Goal: Information Seeking & Learning: Learn about a topic

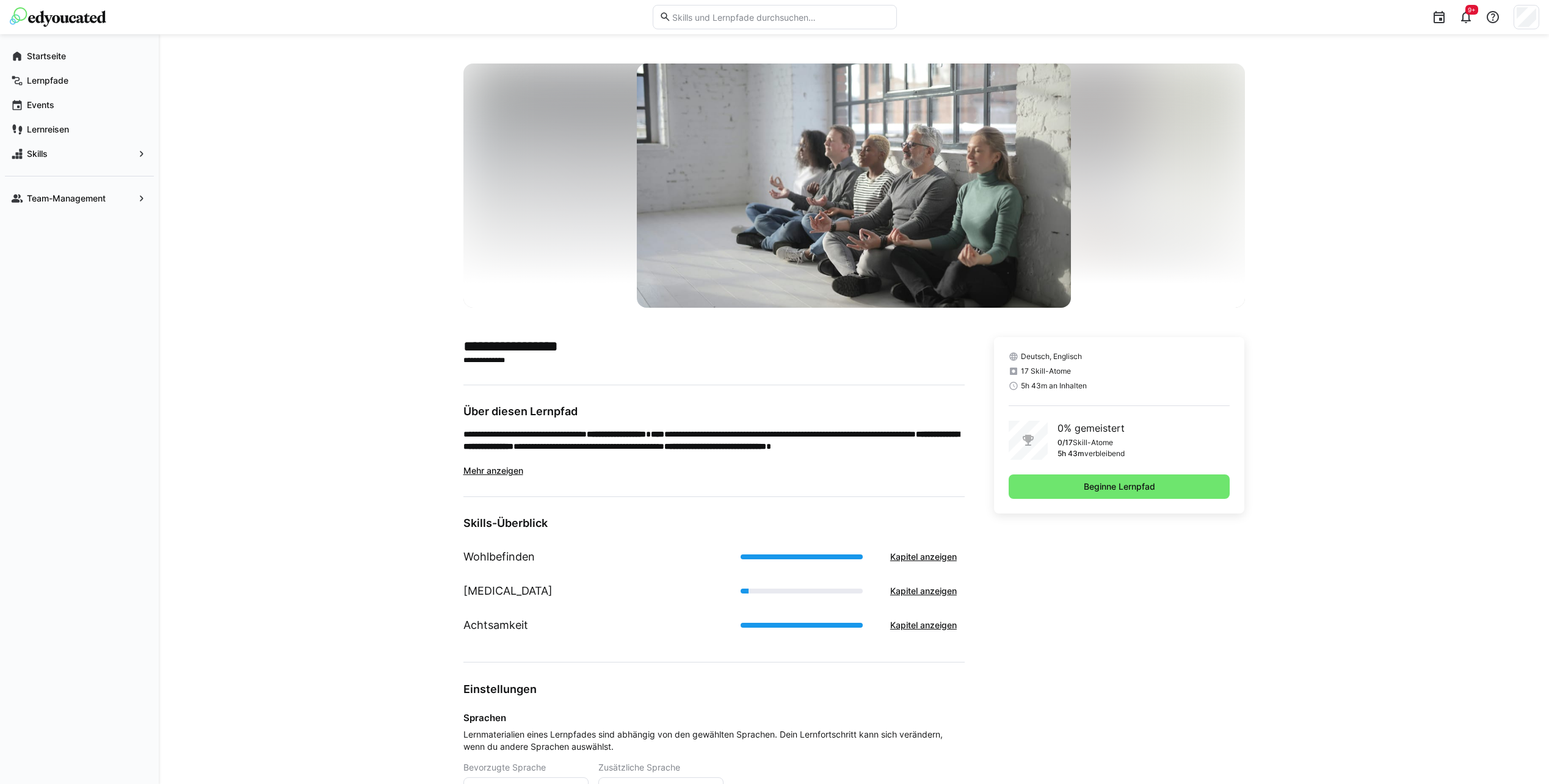
scroll to position [113, 0]
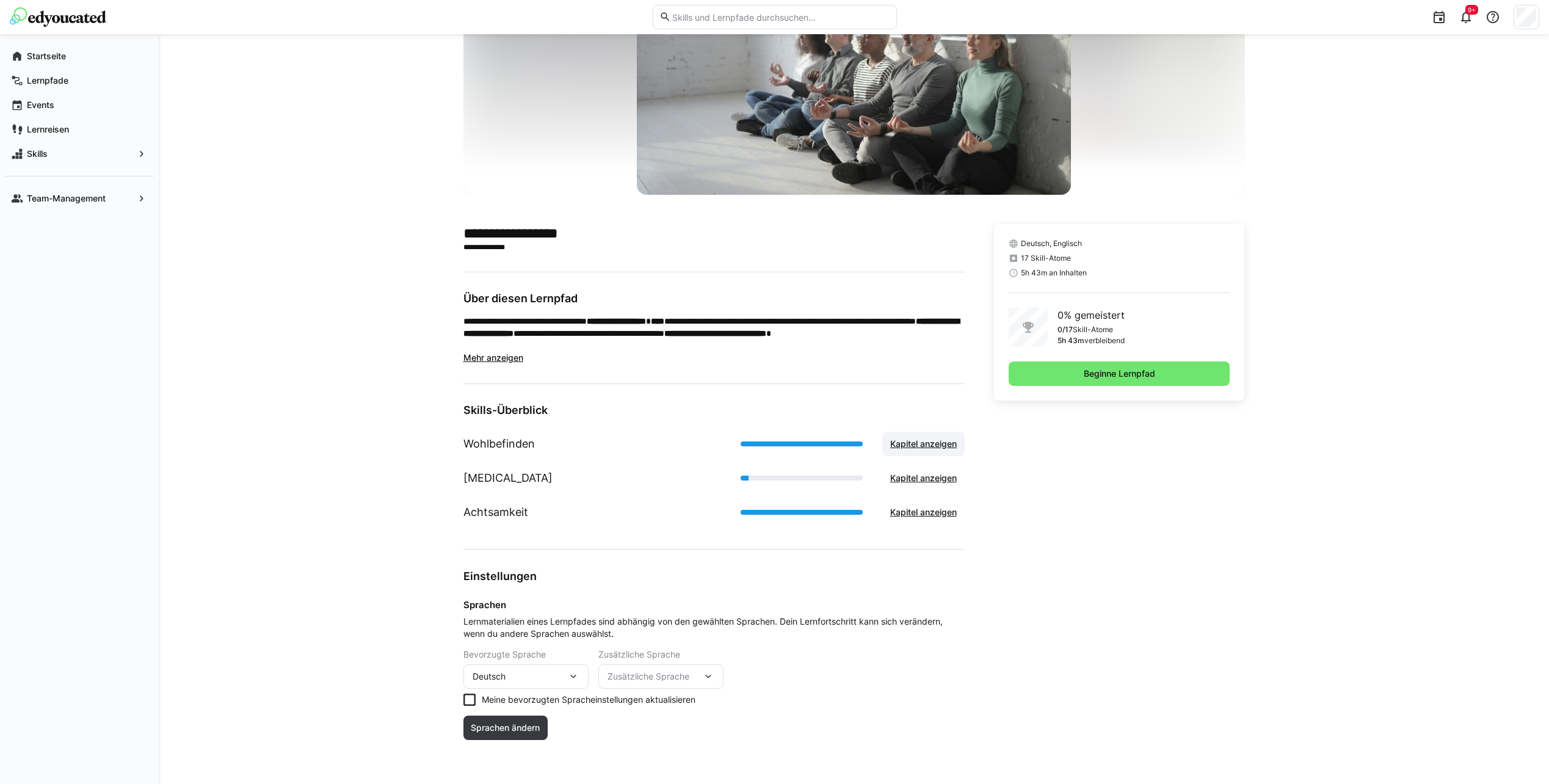
click at [915, 449] on span "Kapitel anzeigen" at bounding box center [923, 444] width 70 height 12
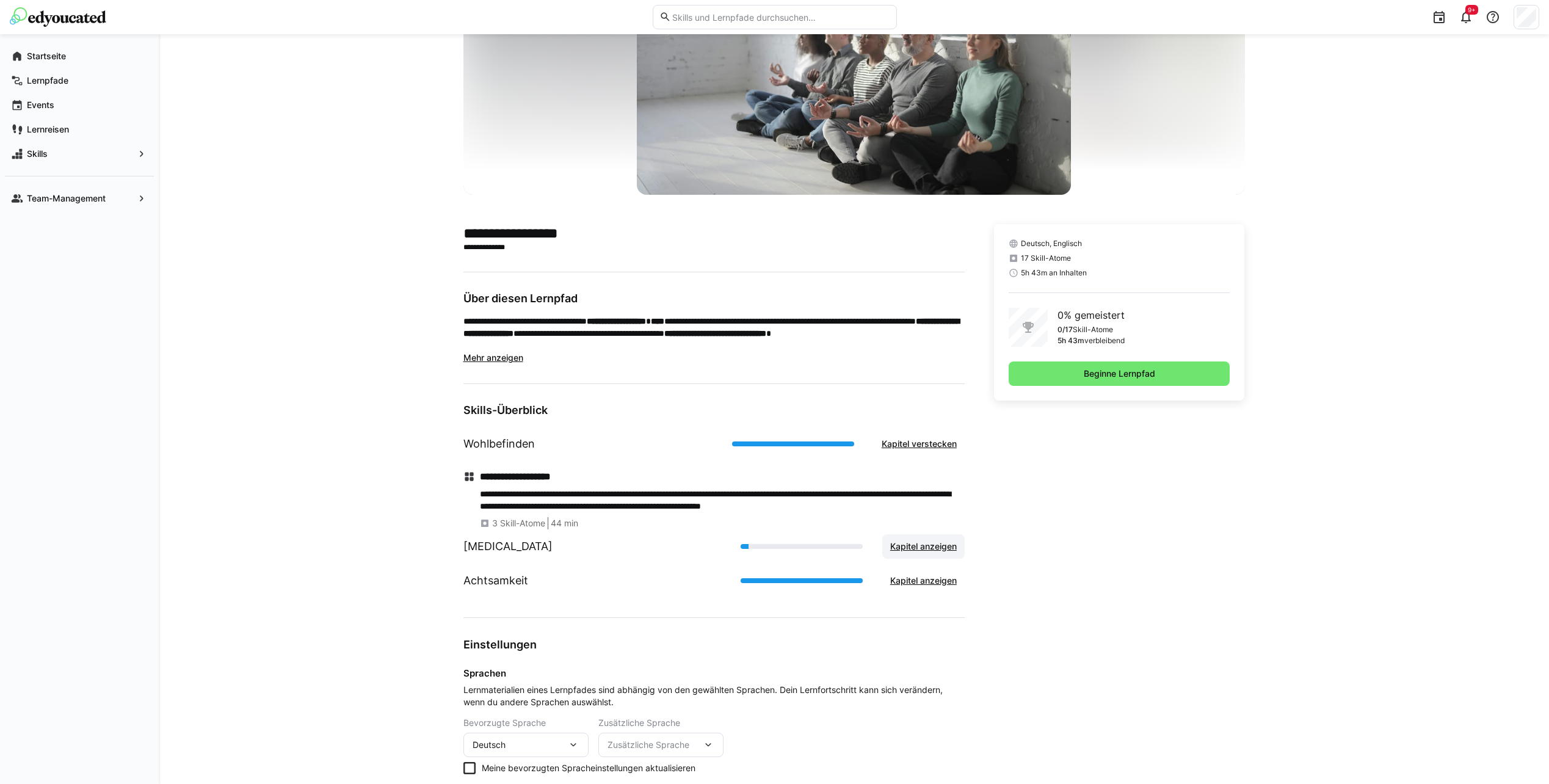
click at [937, 549] on span "Kapitel anzeigen" at bounding box center [923, 546] width 70 height 12
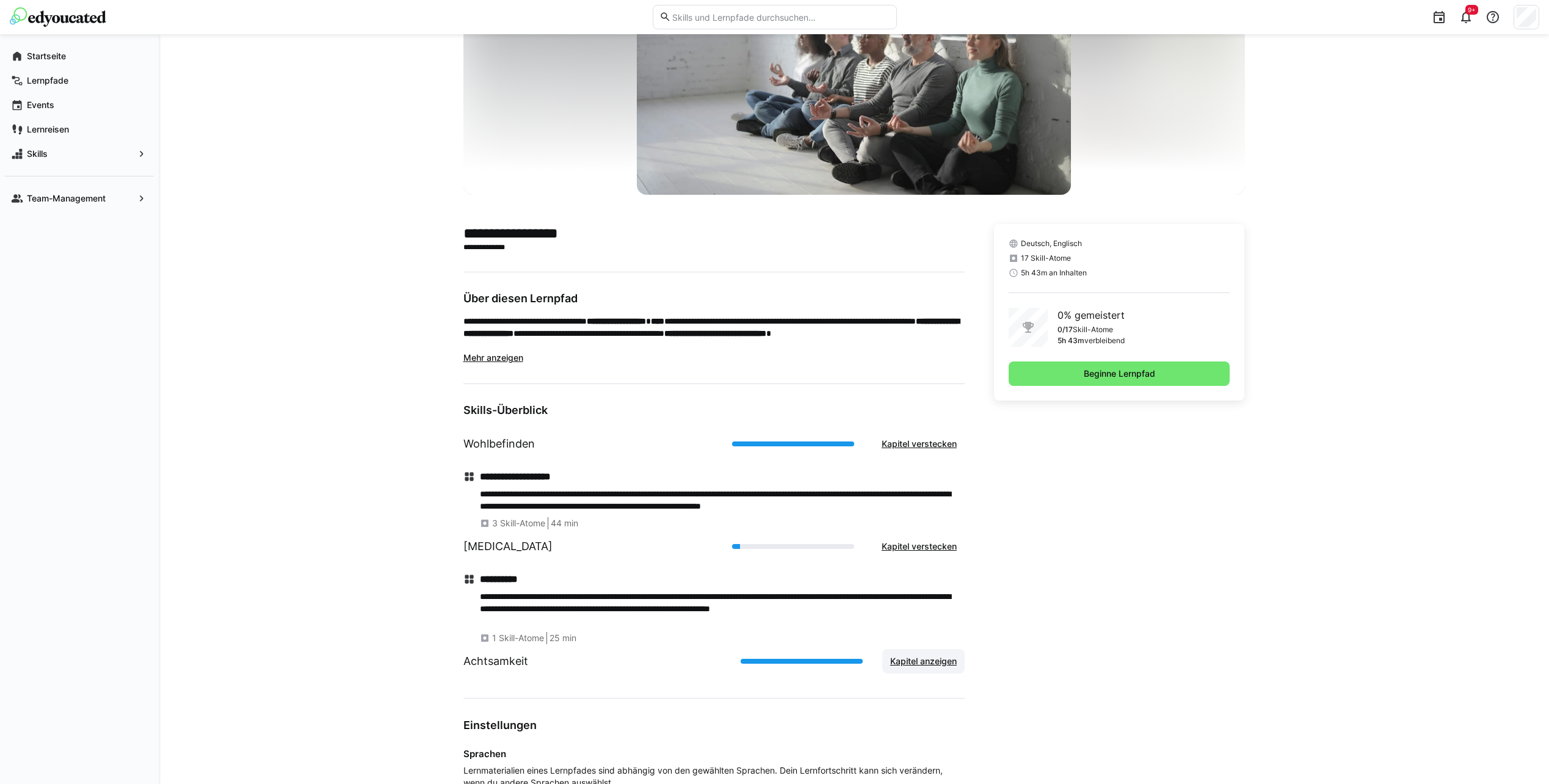
click at [959, 663] on span "Kapitel anzeigen" at bounding box center [923, 661] width 83 height 25
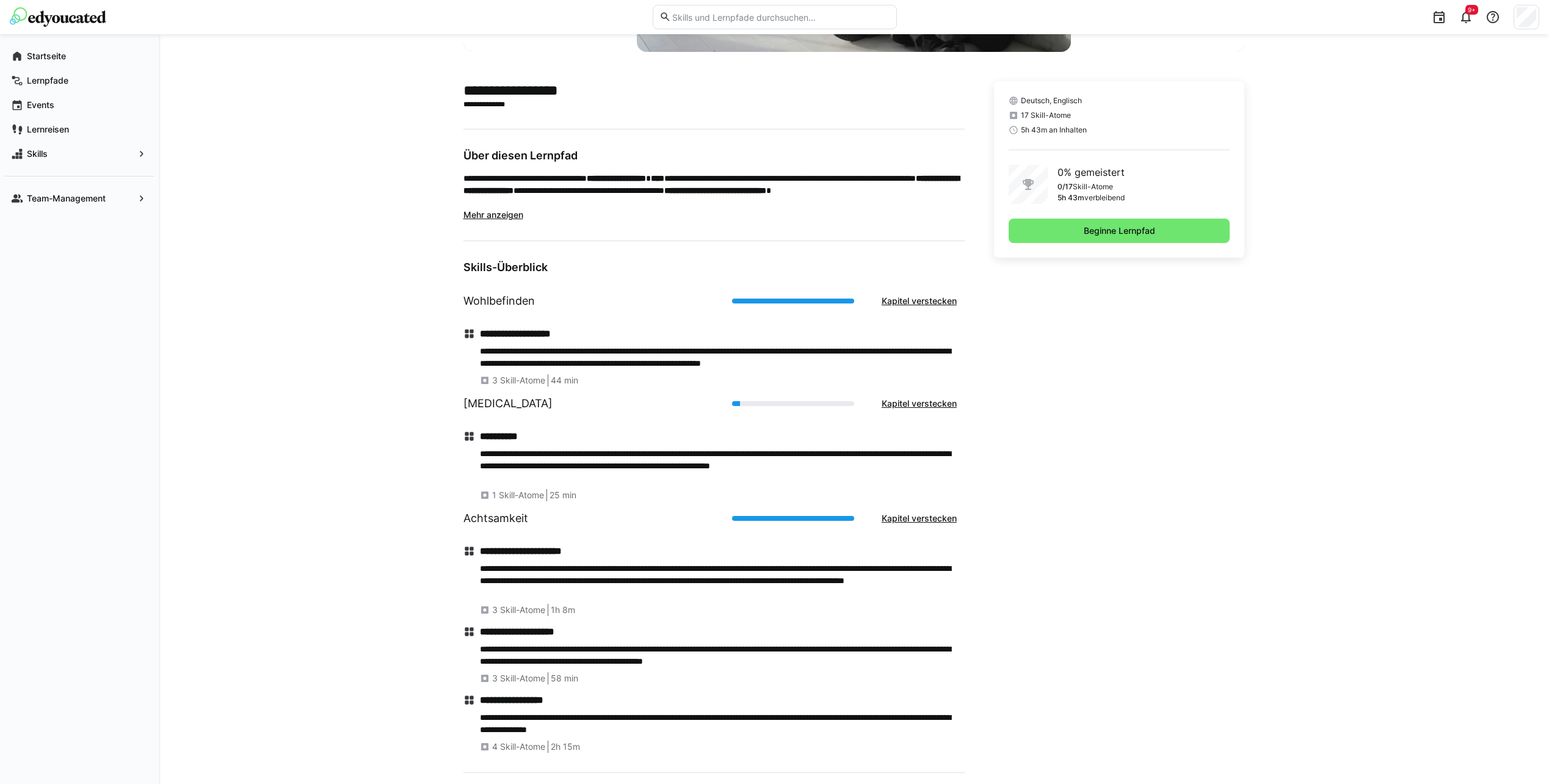
scroll to position [235, 0]
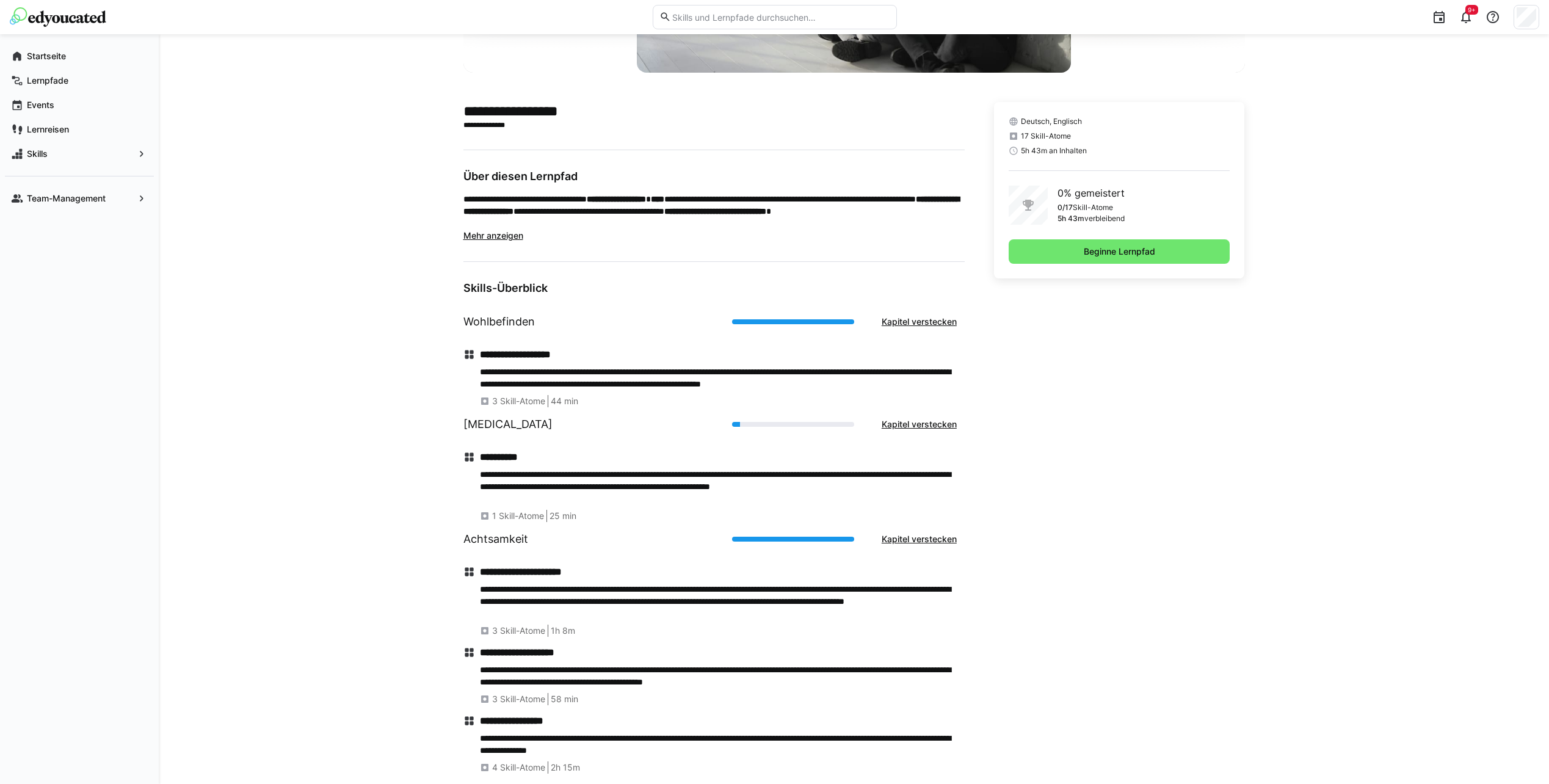
click at [532, 326] on h1 "Wohlbefinden" at bounding box center [499, 322] width 72 height 16
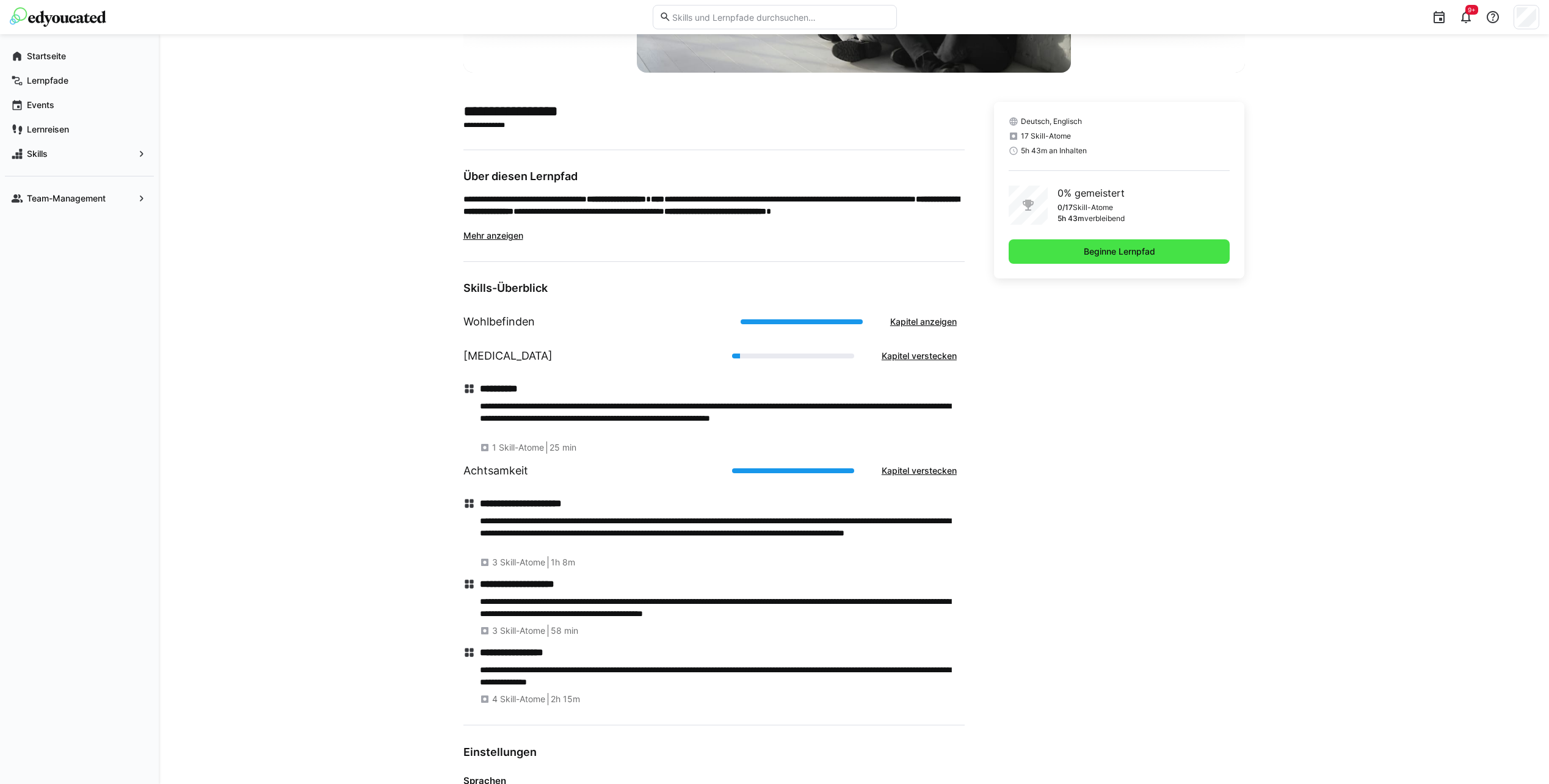
click at [1094, 262] on span "Beginne Lernpfad" at bounding box center [1119, 252] width 222 height 25
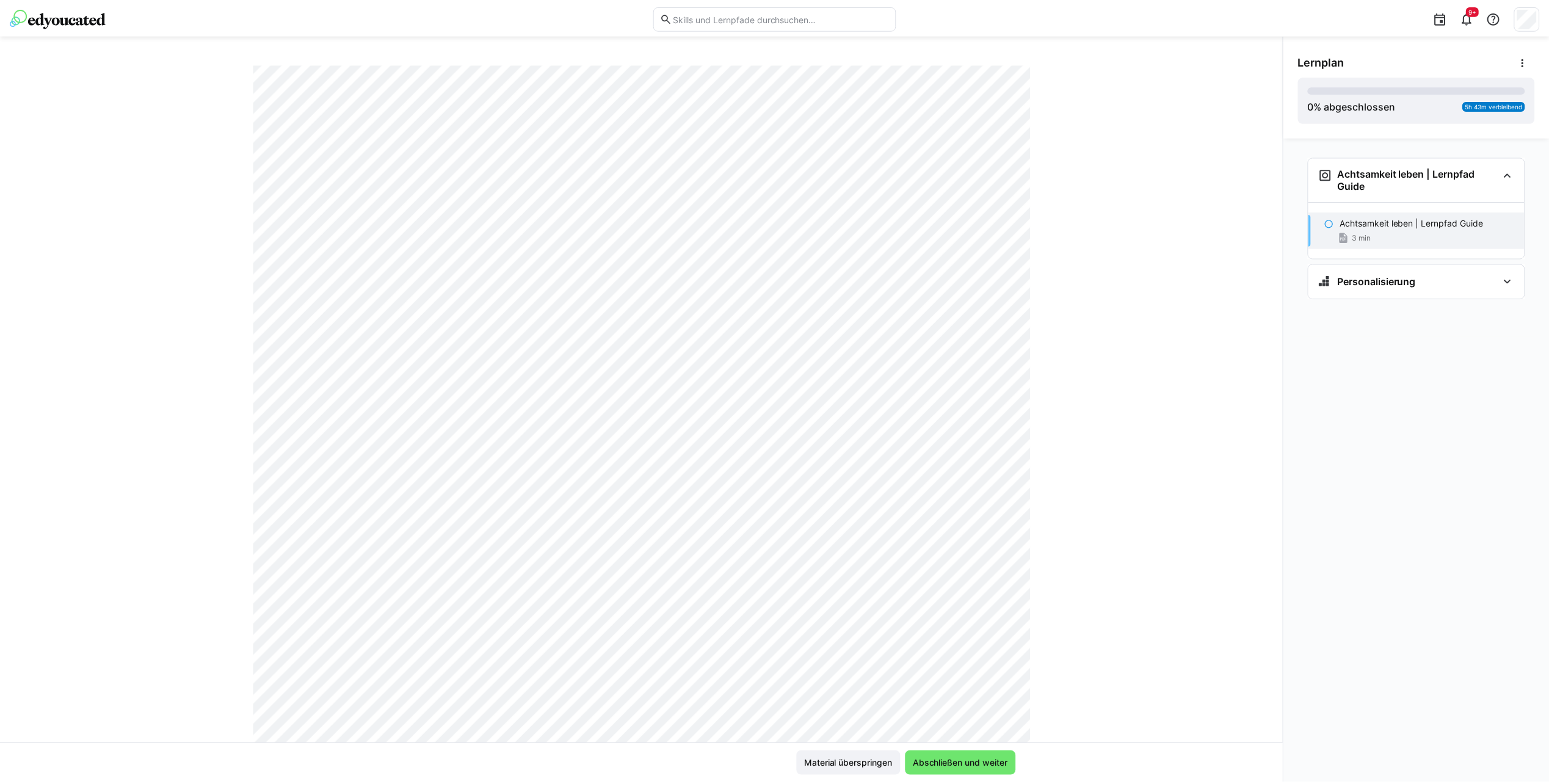
scroll to position [9, 0]
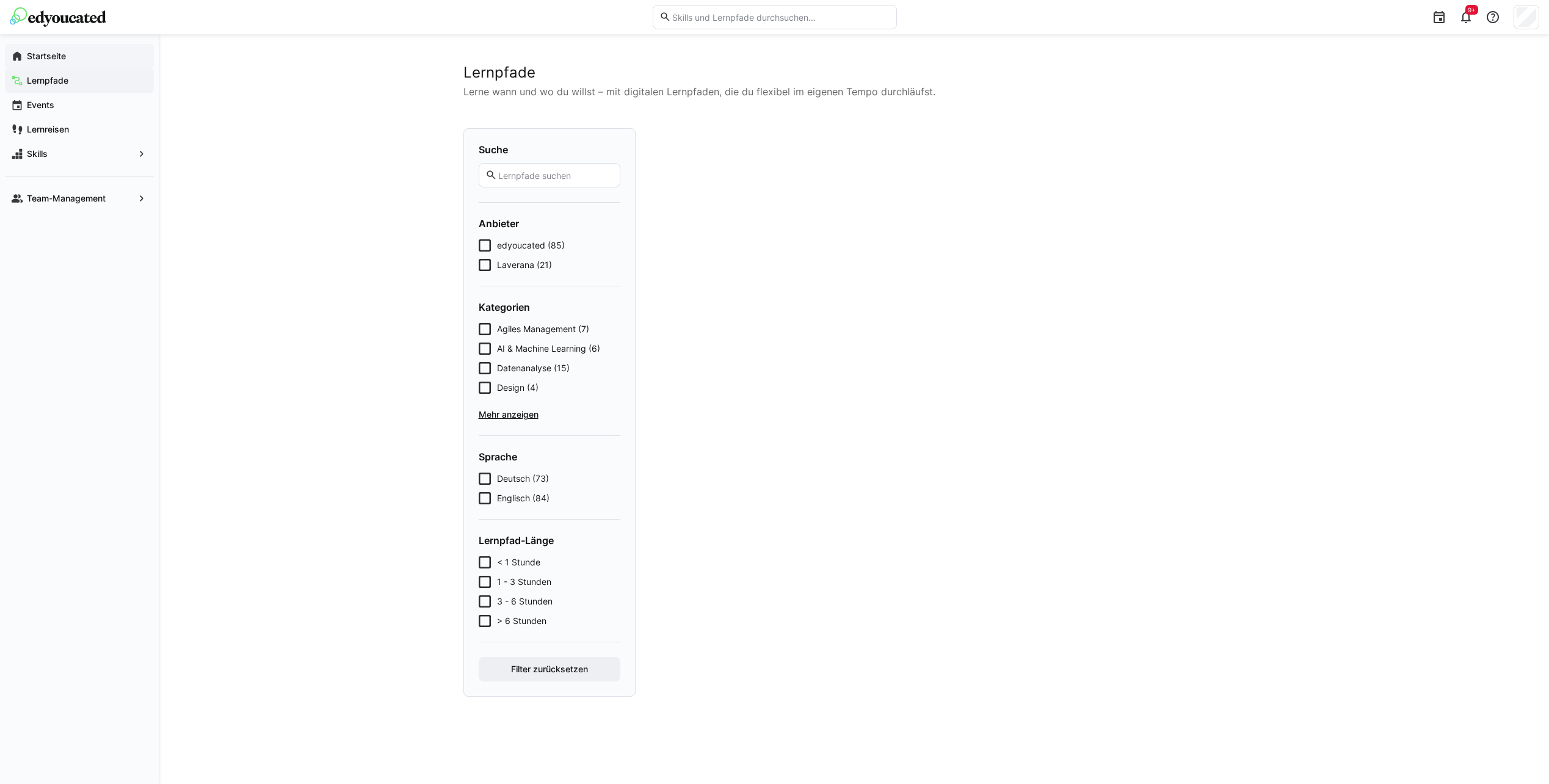
click at [0, 0] on app-navigation-label "Startseite" at bounding box center [0, 0] width 0 height 0
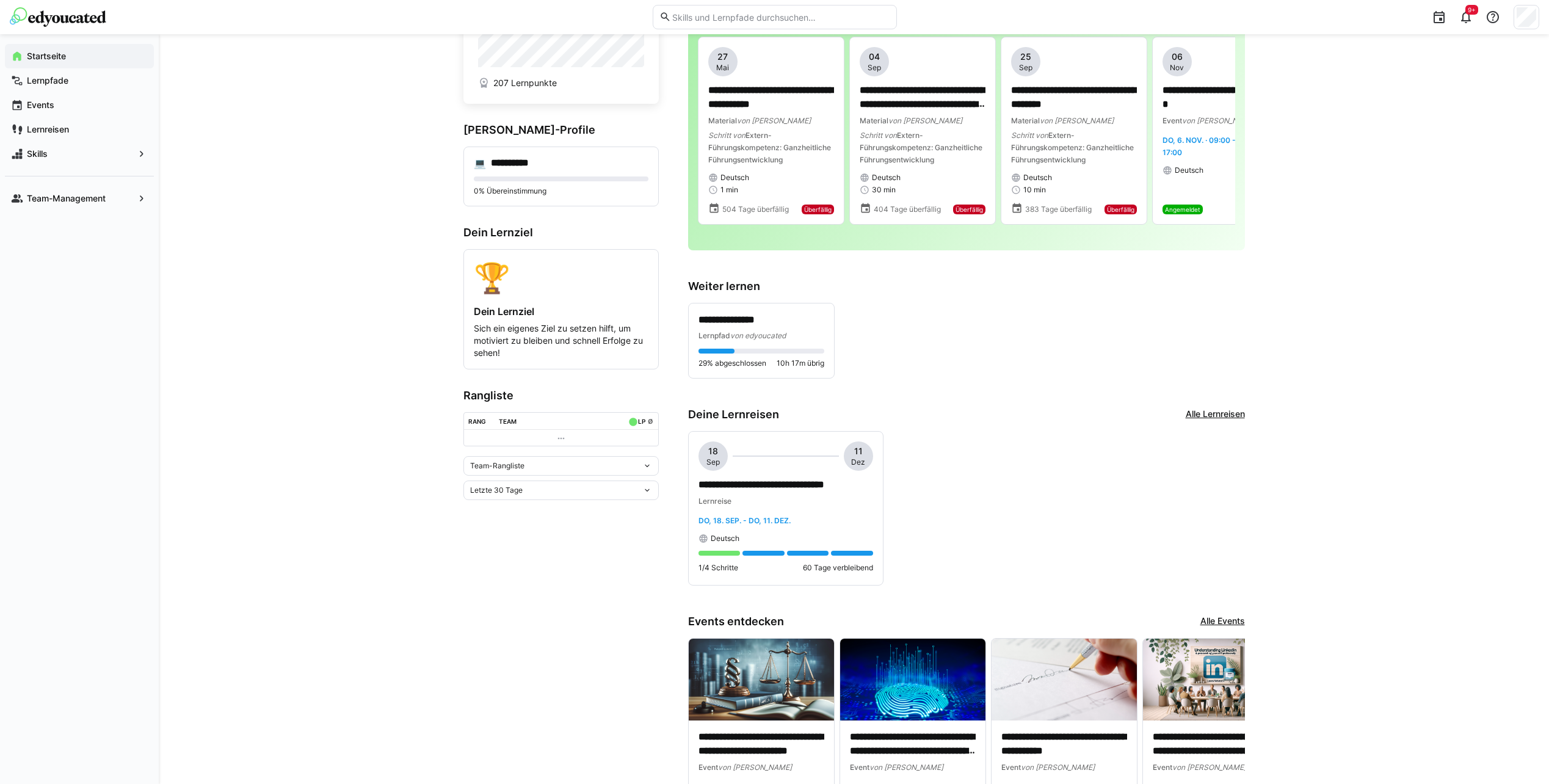
scroll to position [61, 0]
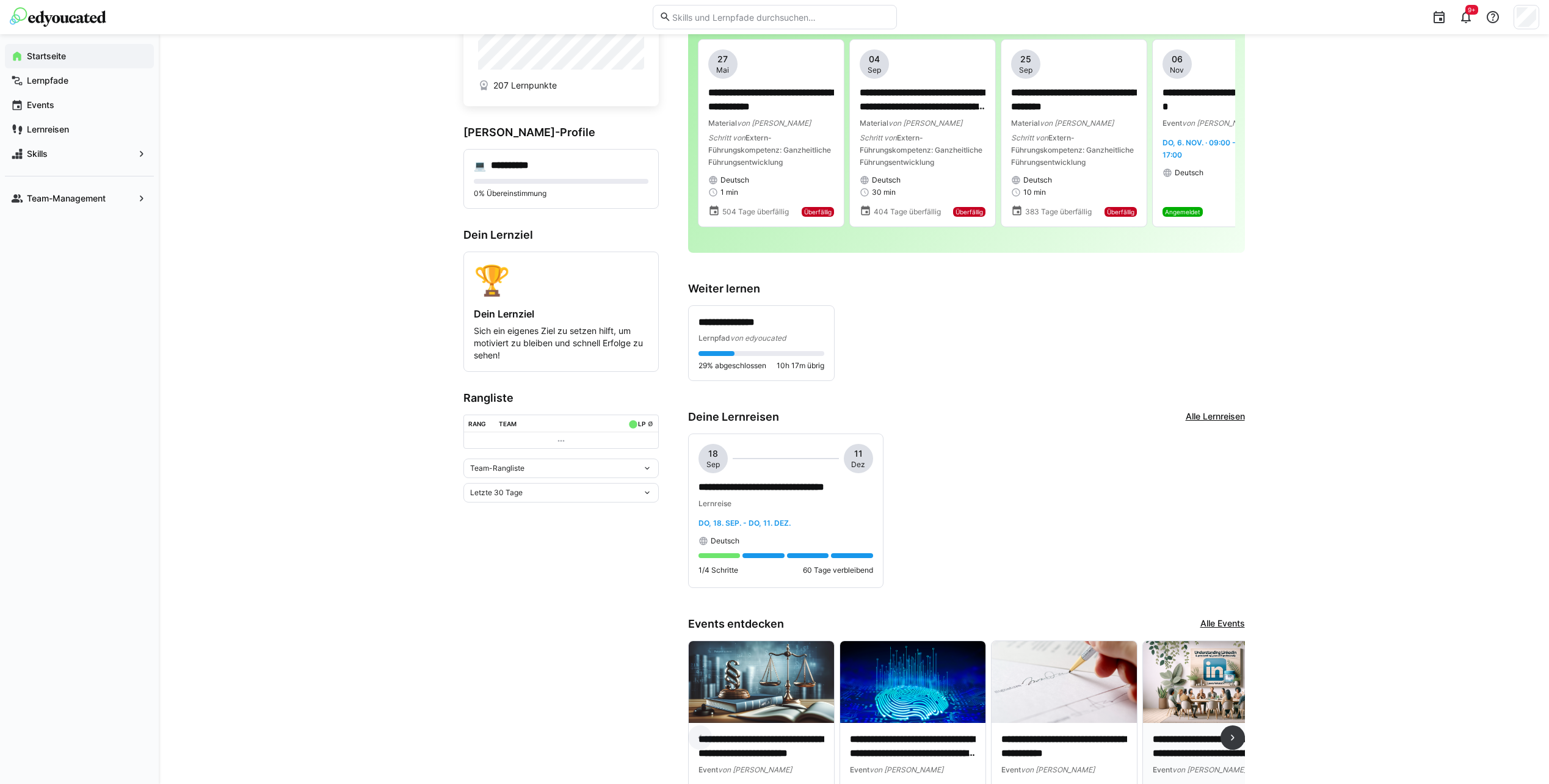
click at [1188, 696] on img at bounding box center [1216, 682] width 145 height 82
